Goal: Information Seeking & Learning: Understand process/instructions

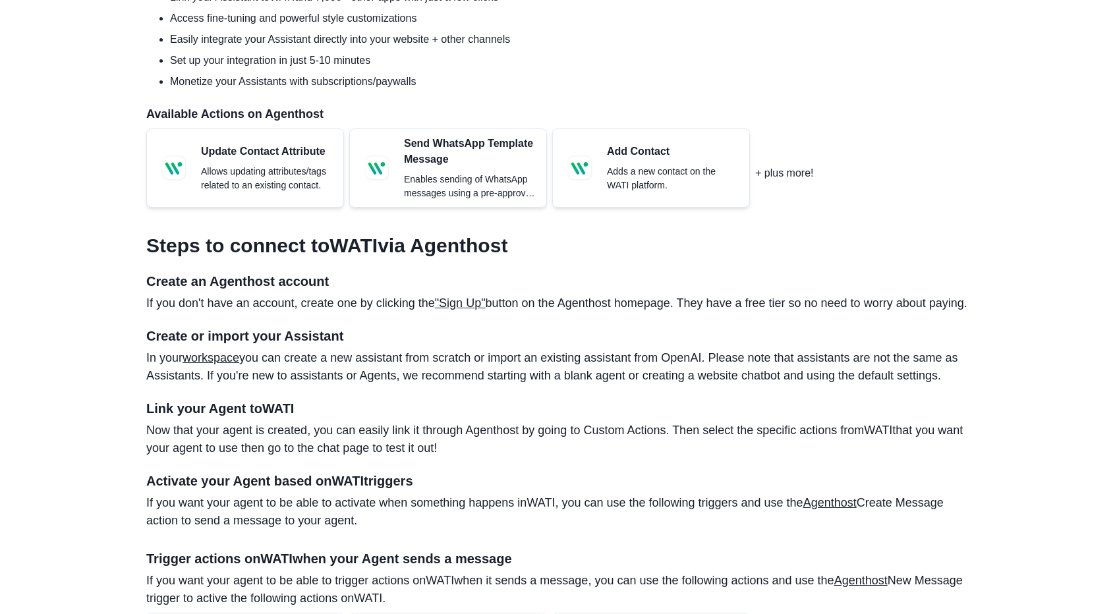
click at [223, 89] on section "Using Agenthost Agenthost is a no-code platform for creating amazing AI agents …" at bounding box center [557, 58] width 822 height 319
drag, startPoint x: 0, startPoint y: 0, endPoint x: 223, endPoint y: 89, distance: 240.4
click at [223, 89] on section "Using Agenthost Agenthost is a no-code platform for creating amazing AI agents …" at bounding box center [557, 58] width 822 height 319
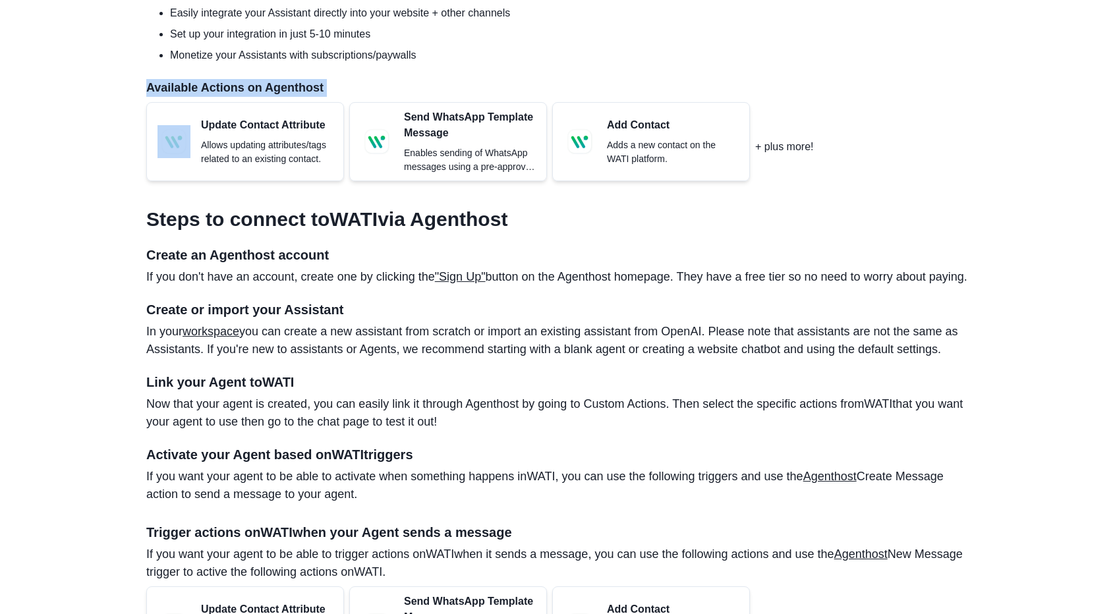
click at [223, 89] on p "Available Actions on Agenthost" at bounding box center [557, 88] width 822 height 18
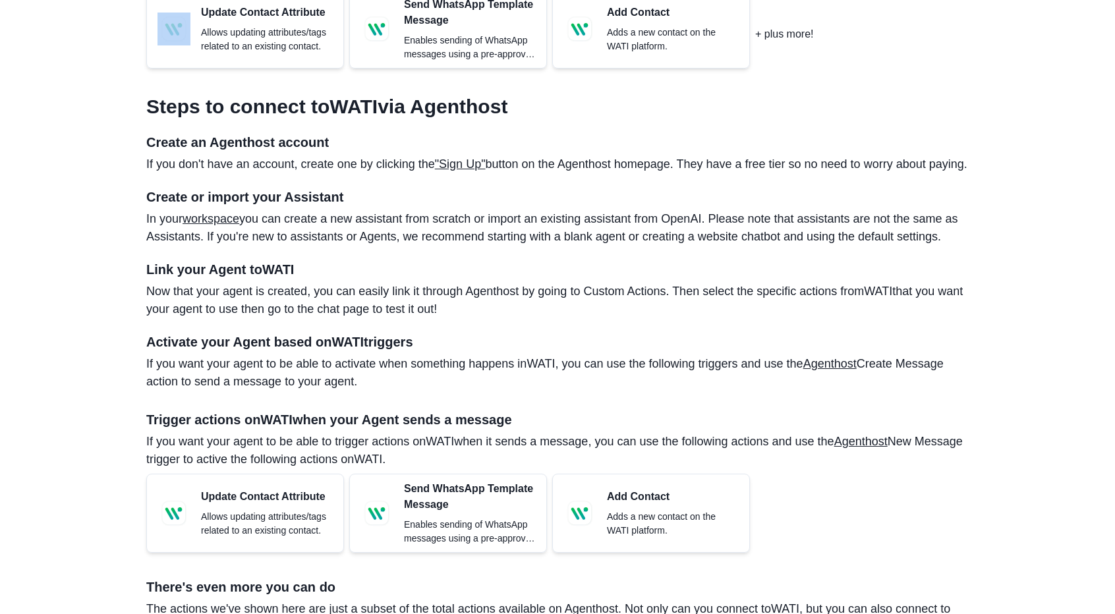
click at [223, 89] on article "How to Integrate Your OpenAI Assistant with WATI (No-Code Solution) Unlock the …" at bounding box center [557, 507] width 822 height 1897
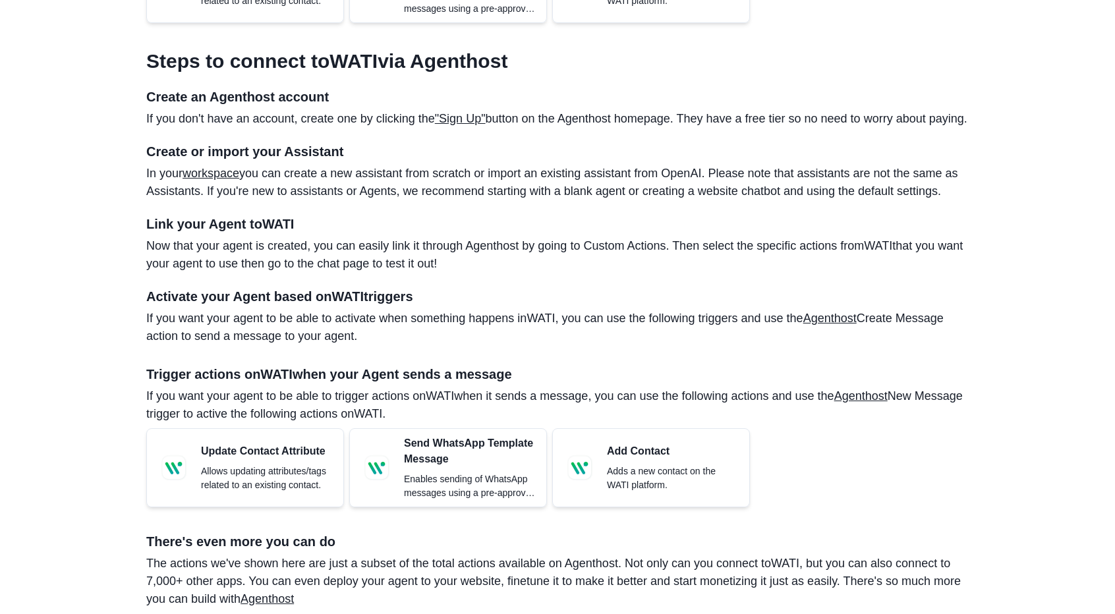
click at [223, 89] on section "Steps to connect to WATI via Agenthost Create an Agenthost account If you don't…" at bounding box center [557, 323] width 822 height 569
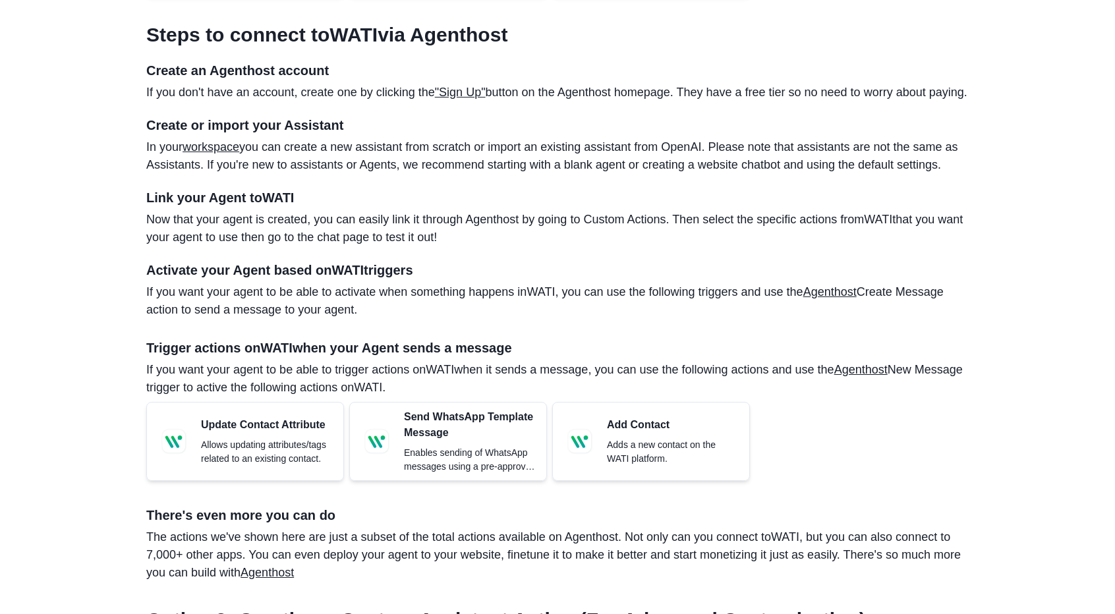
click at [223, 89] on section "Steps to connect to WATI via Agenthost Create an Agenthost account If you don't…" at bounding box center [557, 297] width 822 height 569
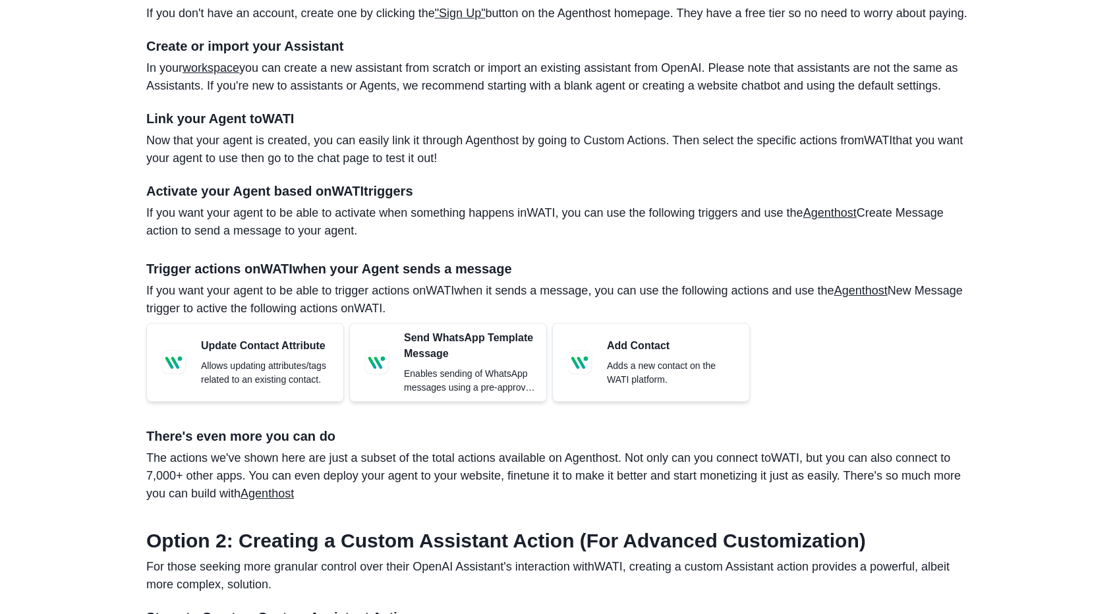
click at [223, 74] on link "workspace" at bounding box center [210, 67] width 57 height 13
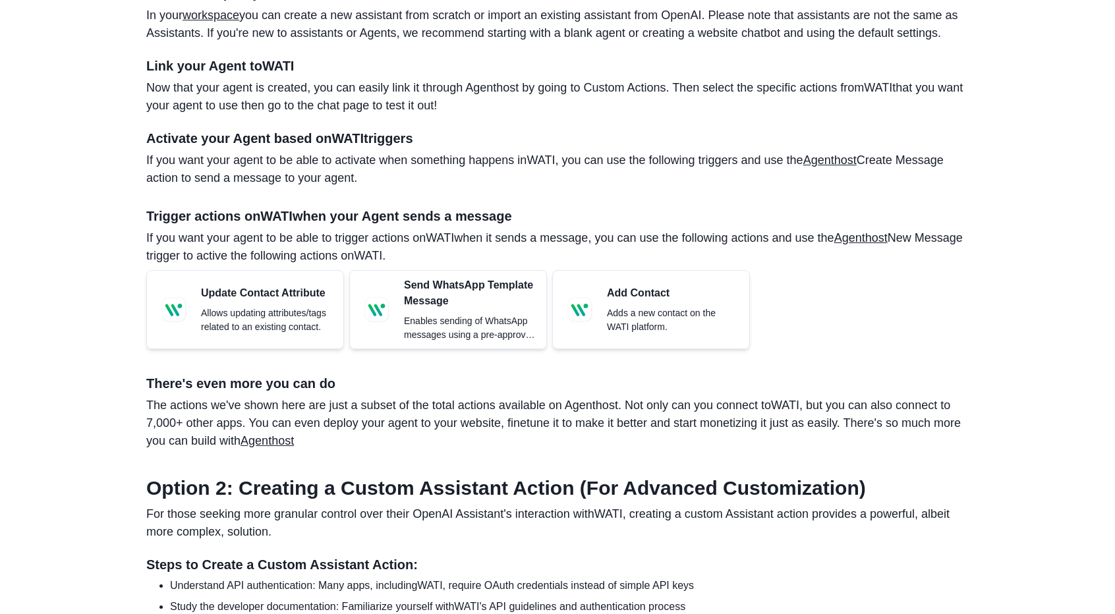
click at [223, 74] on h4 "Link your Agent to WATI" at bounding box center [557, 66] width 822 height 16
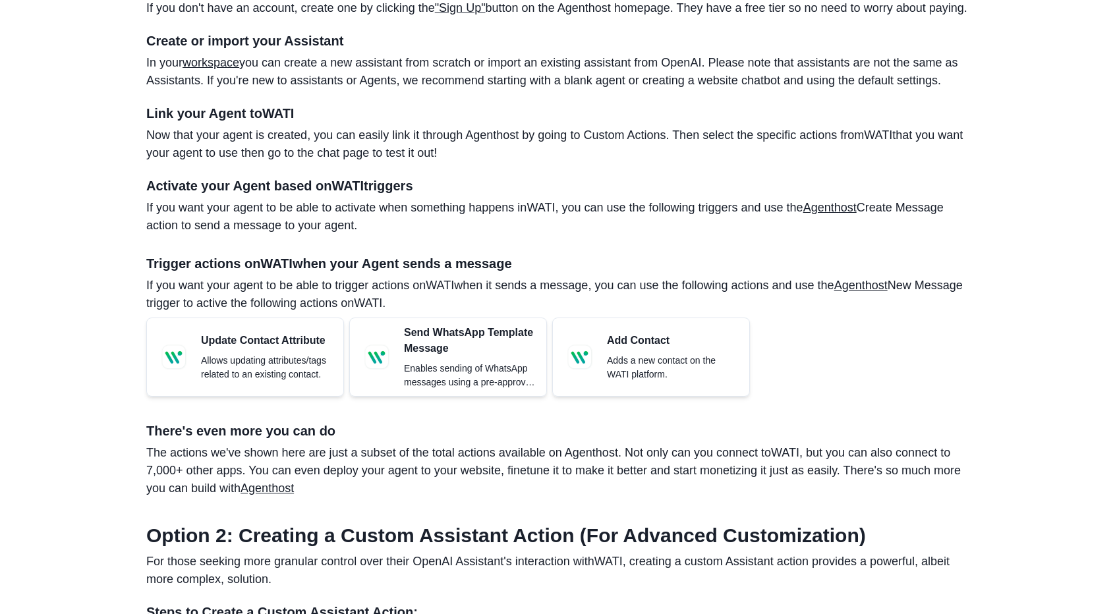
click at [103, 282] on div "Agenthost Get started Log in Integrations / WATI / OpenAI Assistant How to Inte…" at bounding box center [557, 330] width 1115 height 2411
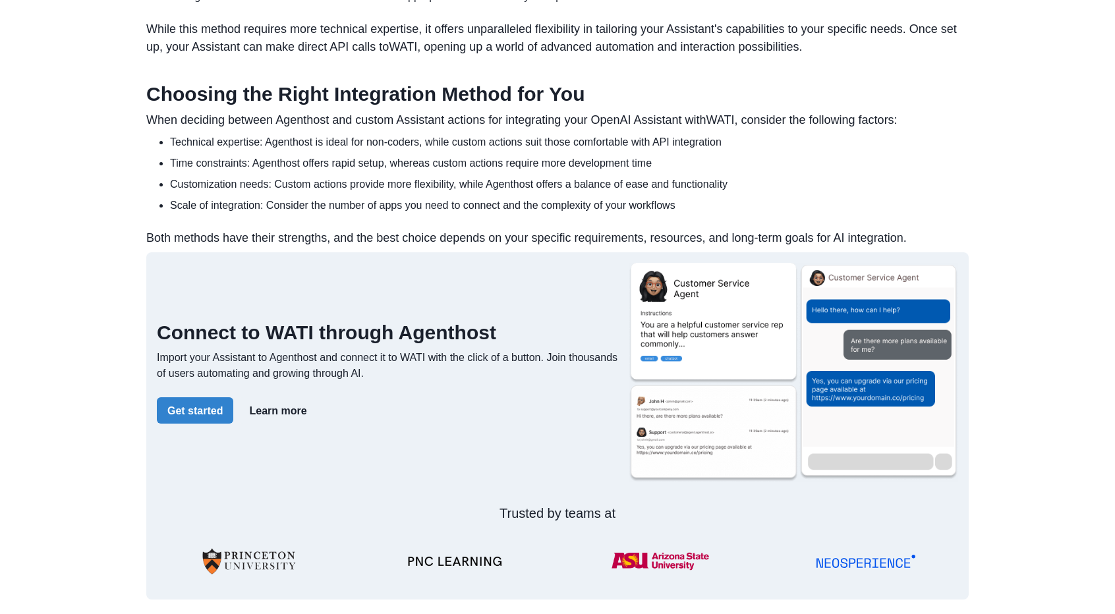
scroll to position [1665, 0]
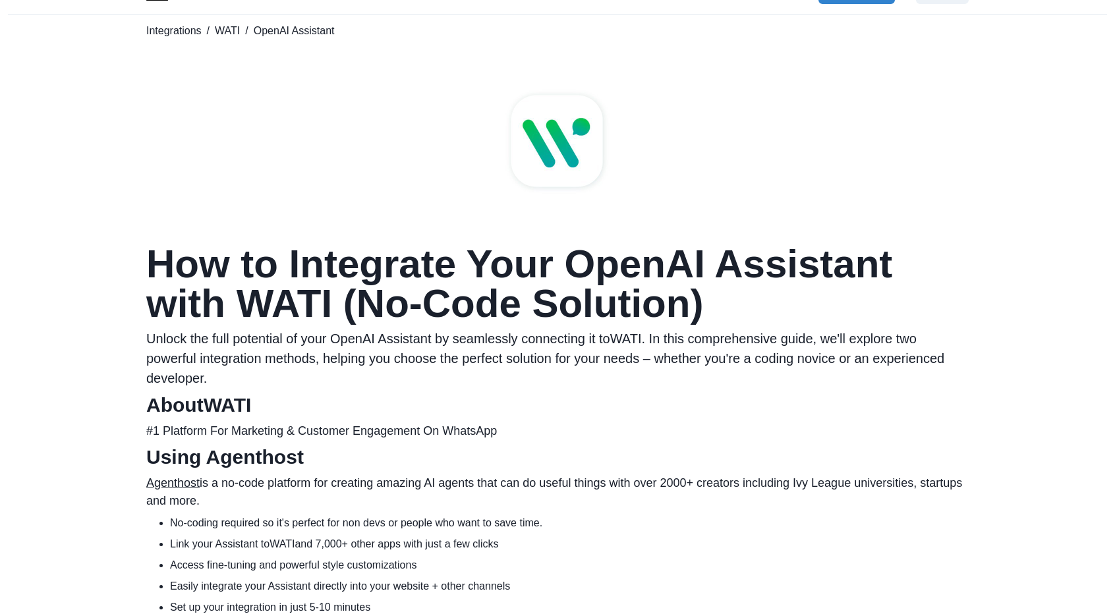
scroll to position [0, 0]
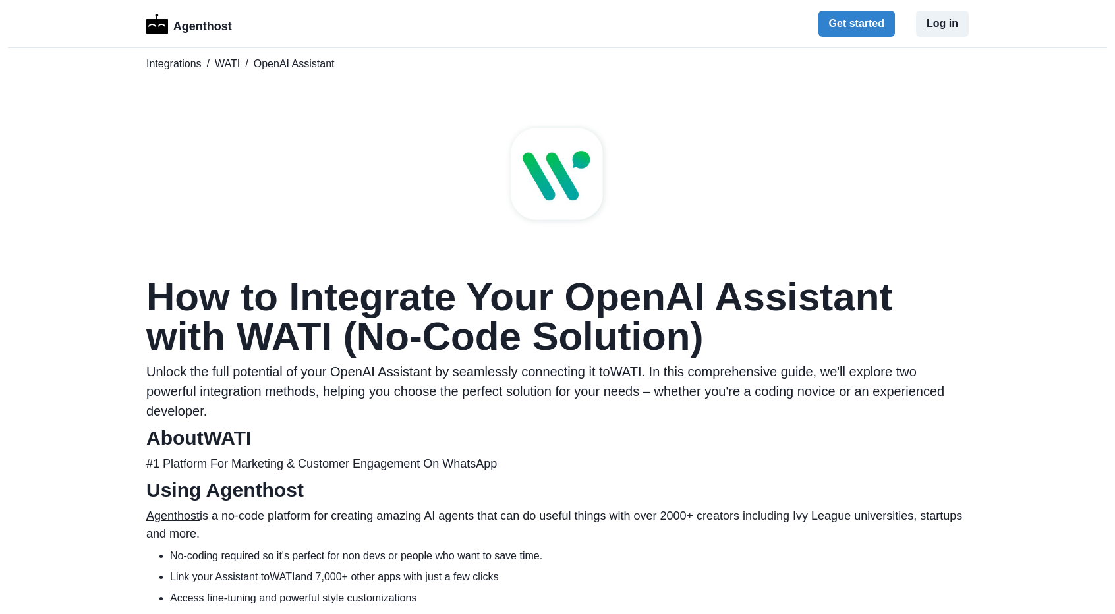
click at [271, 468] on p "#1 Platform For Marketing & Customer Engagement On WhatsApp" at bounding box center [557, 464] width 822 height 18
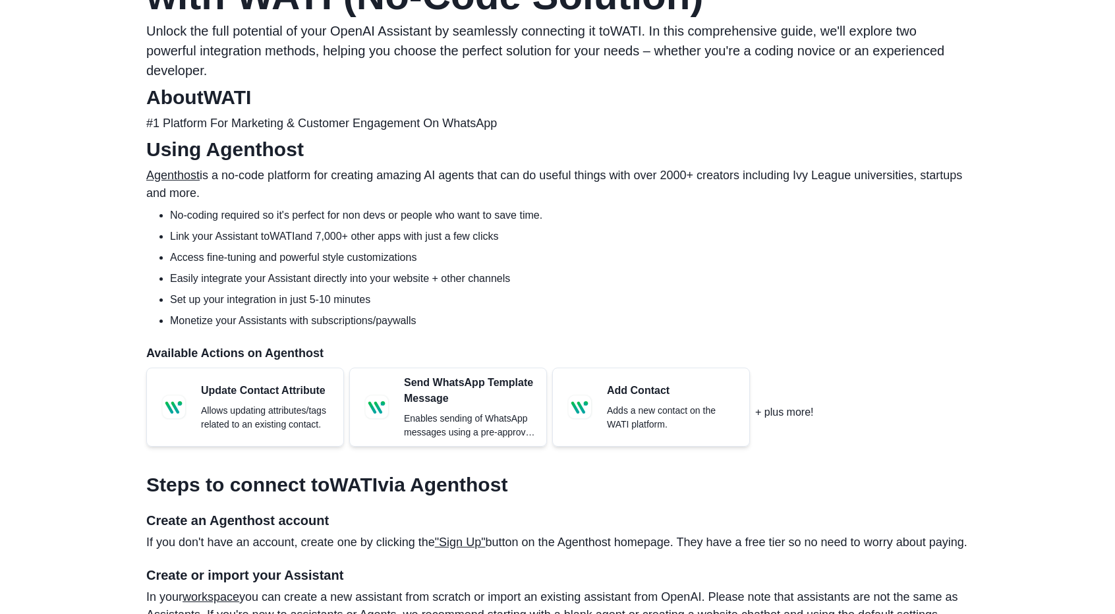
scroll to position [343, 0]
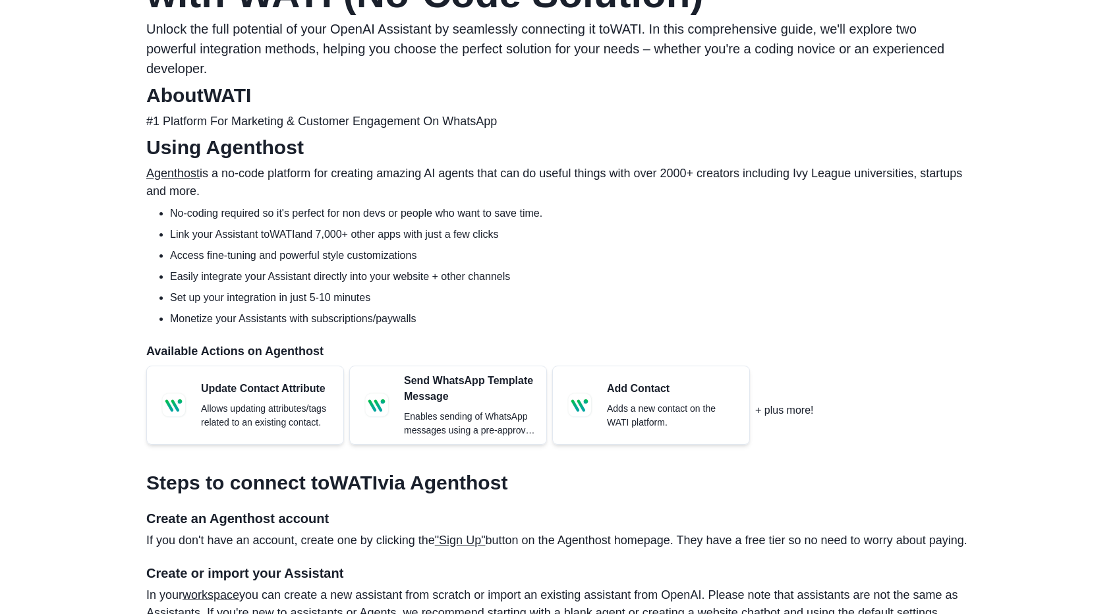
click at [225, 237] on li "Link your Assistant to WATI and 7,000+ other apps with just a few clicks" at bounding box center [569, 235] width 798 height 16
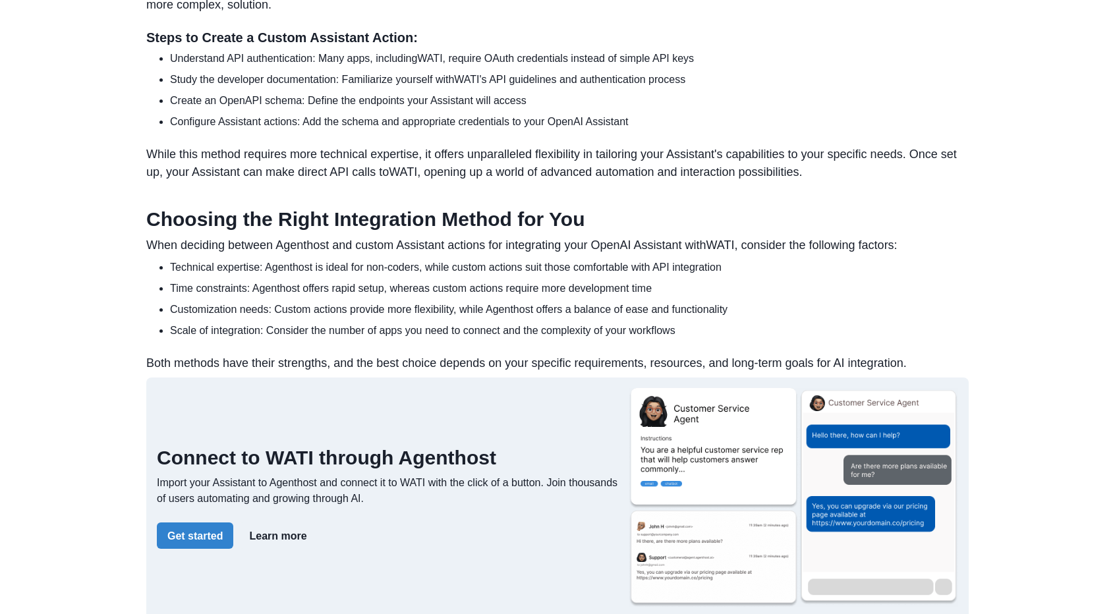
scroll to position [1423, 0]
